Goal: Task Accomplishment & Management: Manage account settings

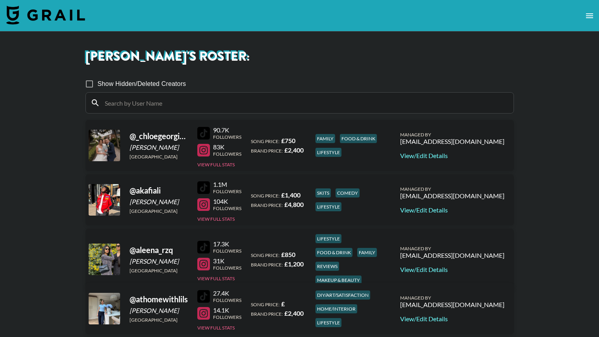
scroll to position [363, 0]
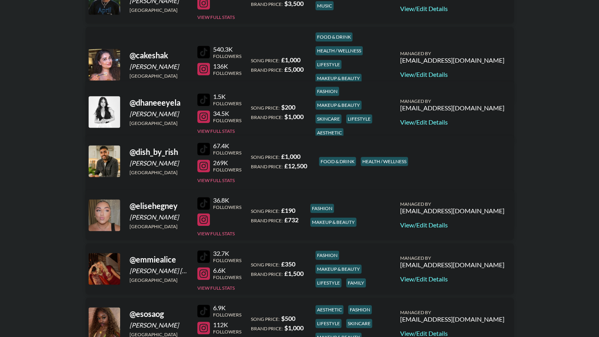
drag, startPoint x: 0, startPoint y: 0, endPoint x: 205, endPoint y: 203, distance: 288.6
click at [476, 224] on link "View/Edit Details" at bounding box center [452, 225] width 104 height 8
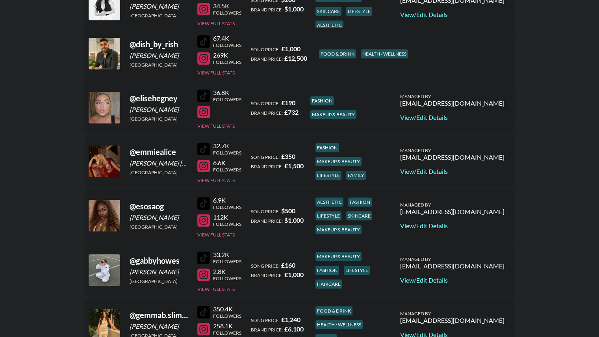
scroll to position [465, 0]
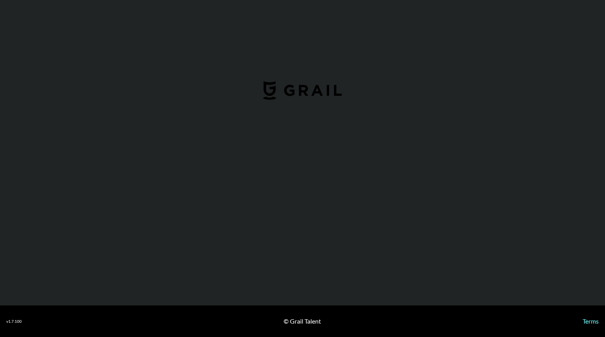
select select "GBP"
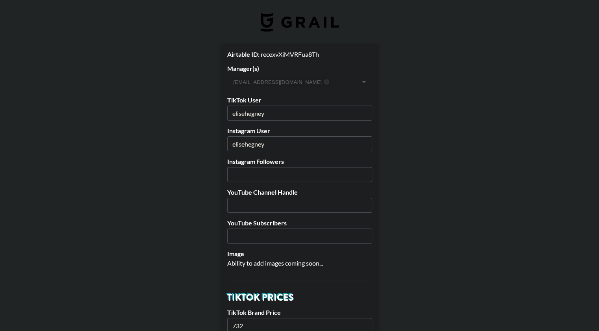
click at [363, 175] on input "number" at bounding box center [299, 174] width 145 height 15
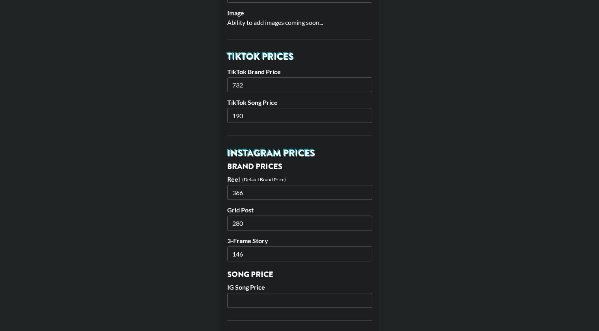
scroll to position [241, 0]
type input "6586"
drag, startPoint x: 253, startPoint y: 85, endPoint x: 216, endPoint y: 85, distance: 37.4
click at [216, 85] on main "Airtable ID: recexvXiMVRFua8Th Manager(s) [PERSON_NAME][EMAIL_ADDRESS][DOMAIN_N…" at bounding box center [299, 293] width 586 height 980
type input "800"
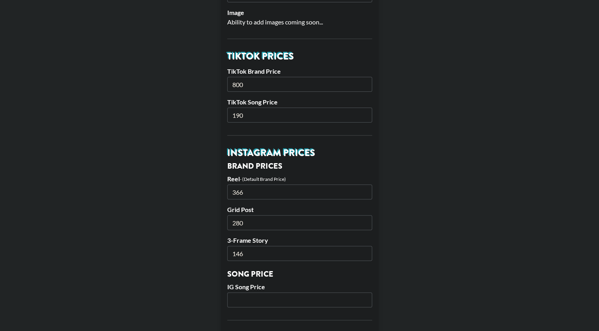
click at [255, 116] on input "190" at bounding box center [299, 114] width 145 height 15
type input "1"
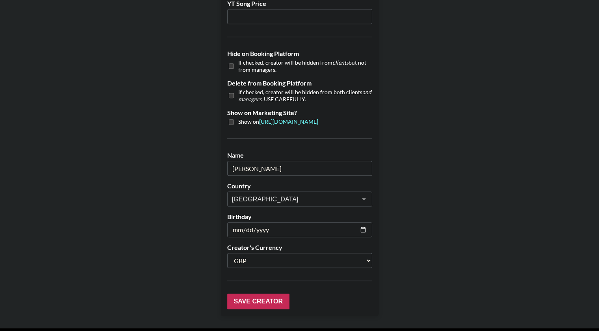
scroll to position [737, 0]
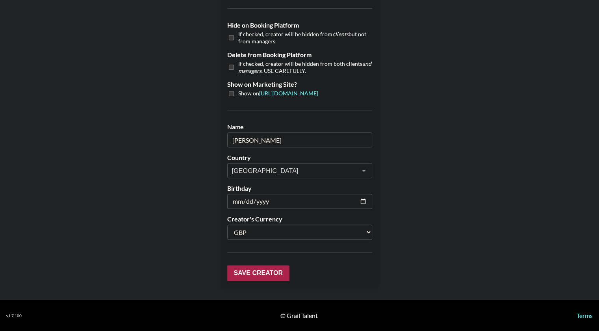
type input "200"
click at [271, 275] on input "Save Creator" at bounding box center [258, 273] width 62 height 16
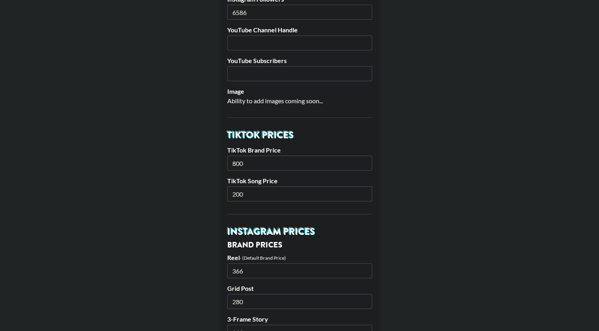
scroll to position [177, 0]
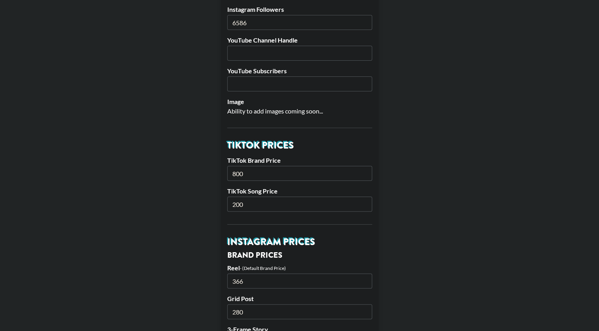
click at [247, 172] on input "800" at bounding box center [299, 173] width 145 height 15
type input "1000"
